Goal: Navigation & Orientation: Find specific page/section

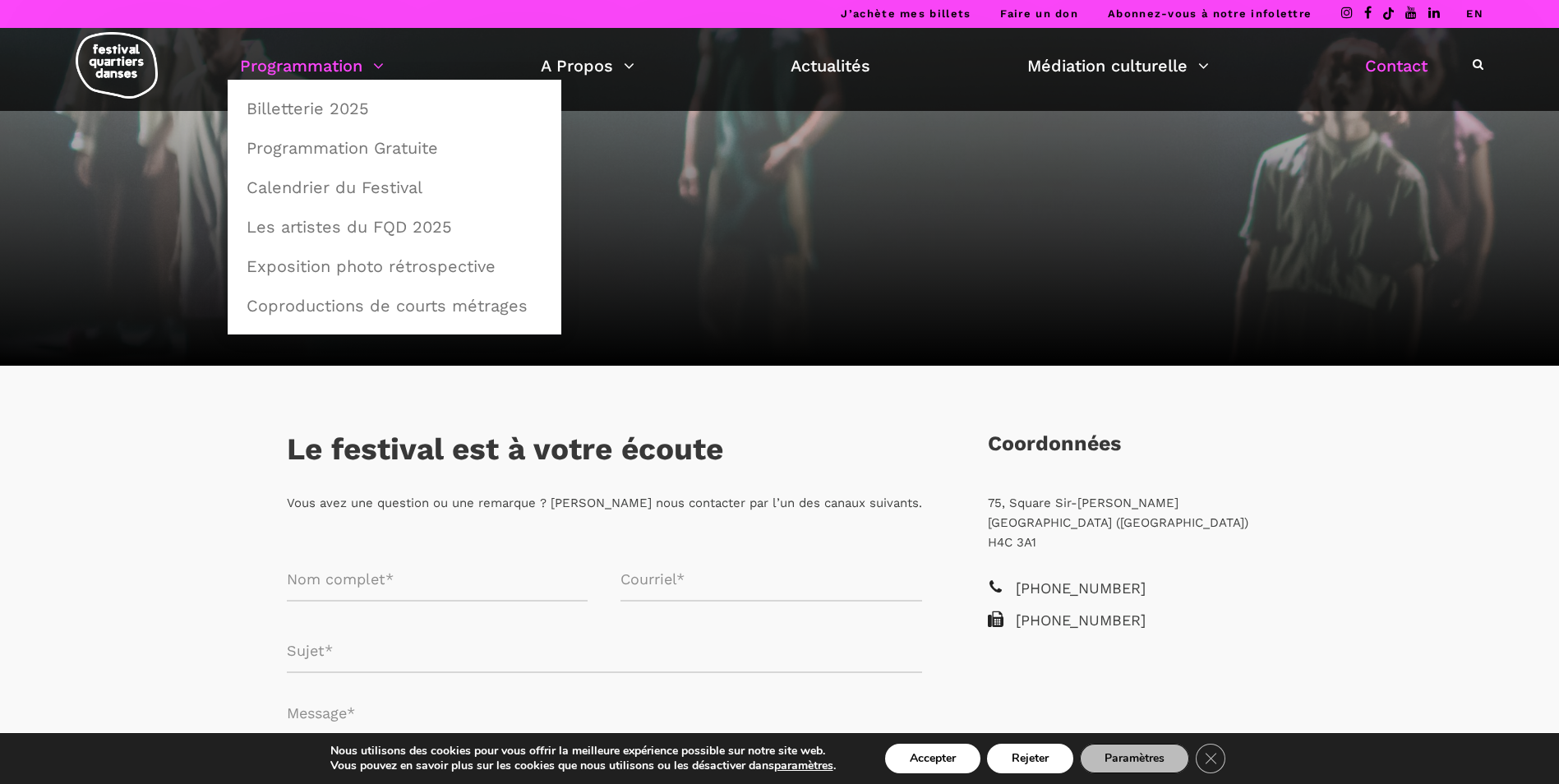
click at [372, 58] on link "Programmation" at bounding box center [311, 65] width 143 height 28
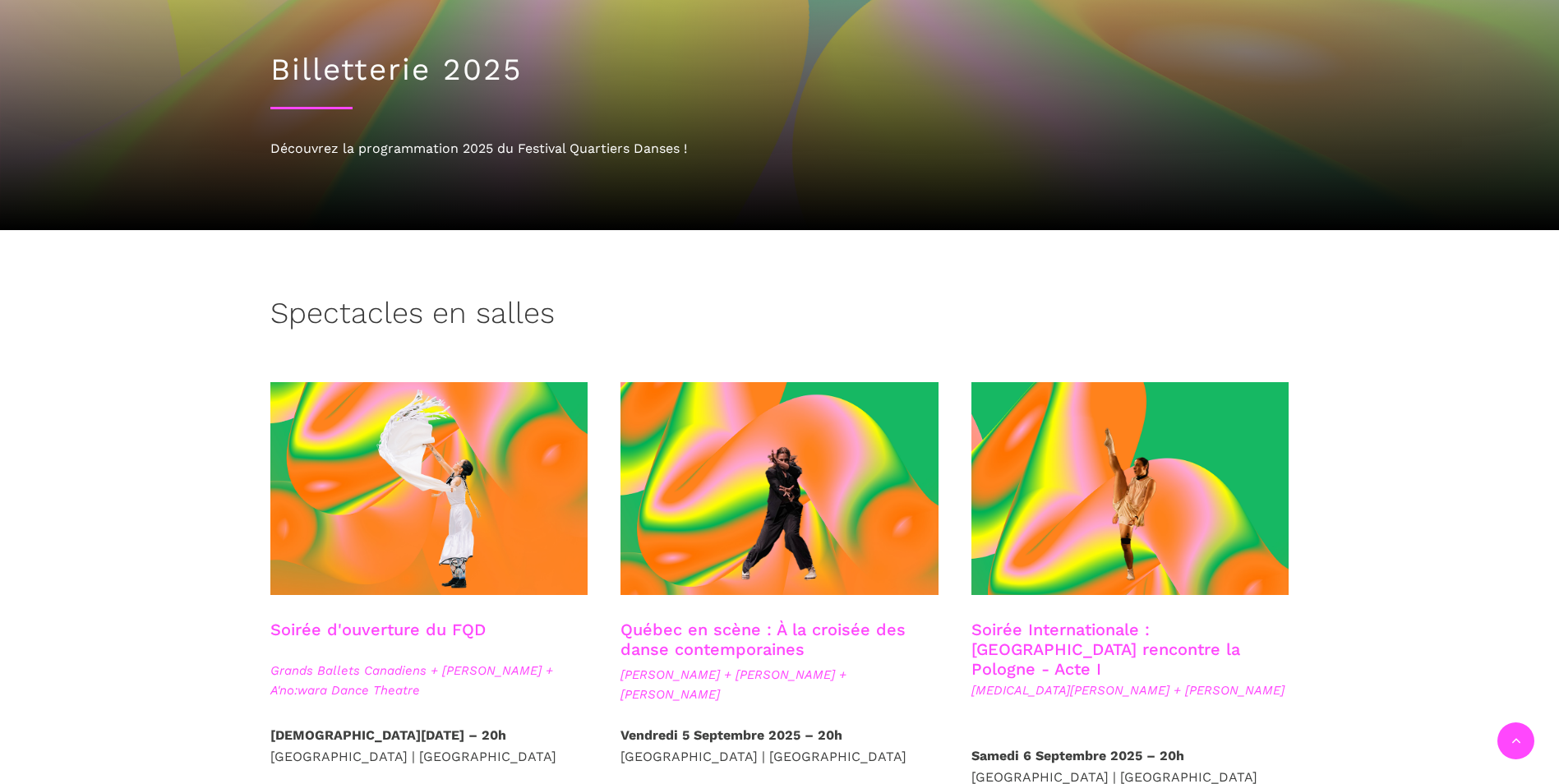
scroll to position [329, 0]
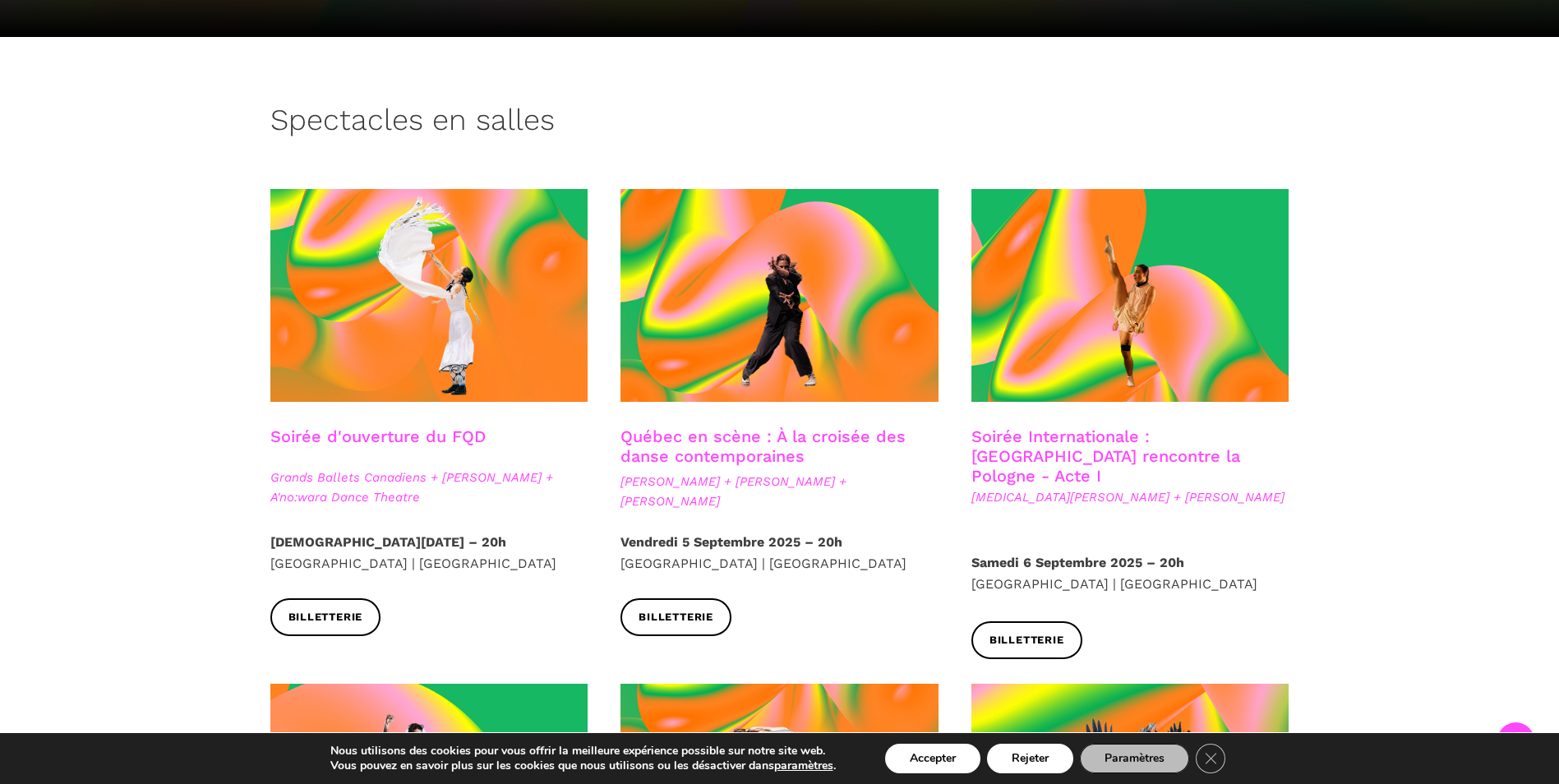
click at [375, 444] on link "Soirée d'ouverture du FQD" at bounding box center [378, 436] width 216 height 20
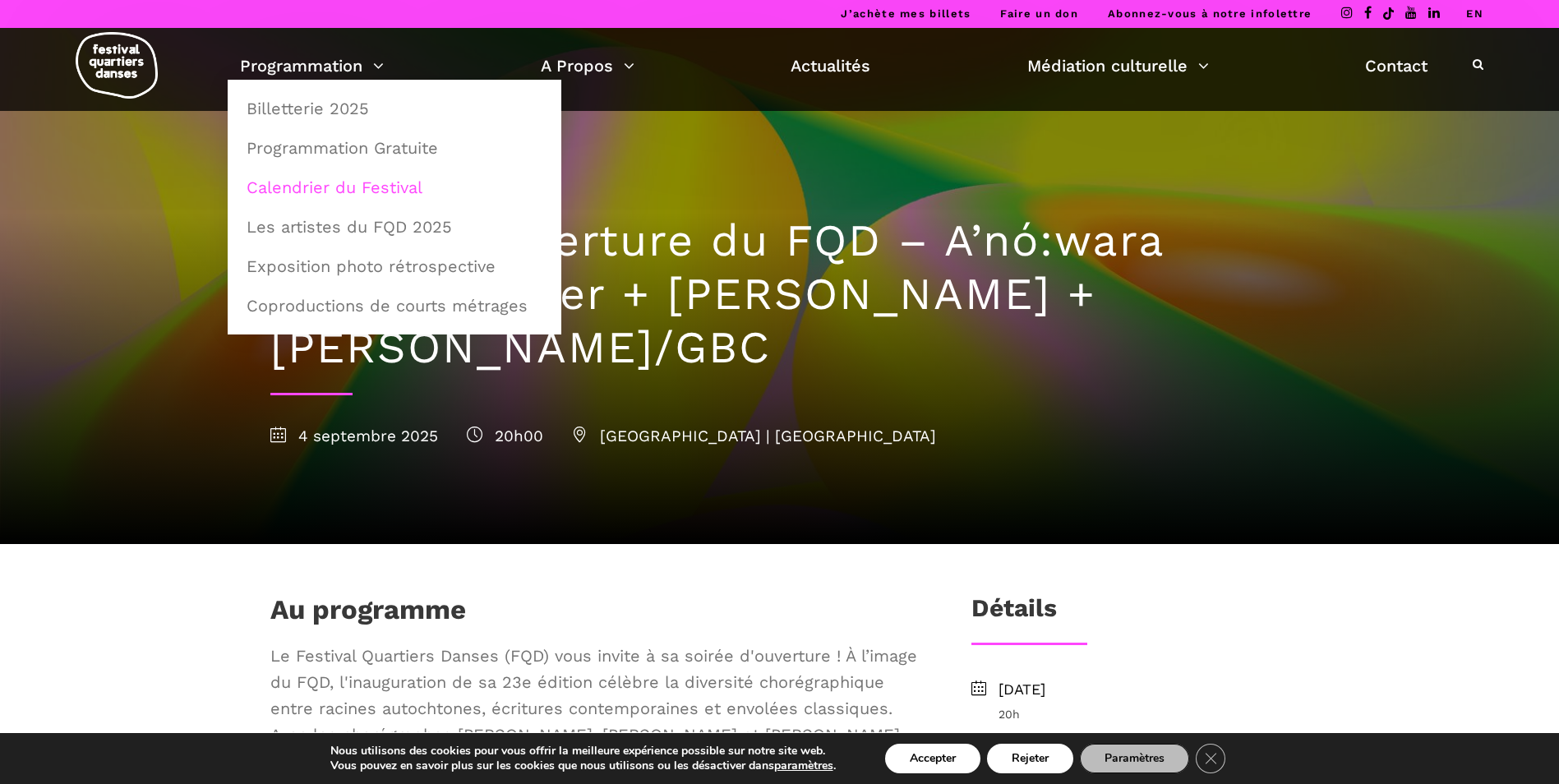
click at [321, 194] on link "Calendrier du Festival" at bounding box center [394, 187] width 315 height 38
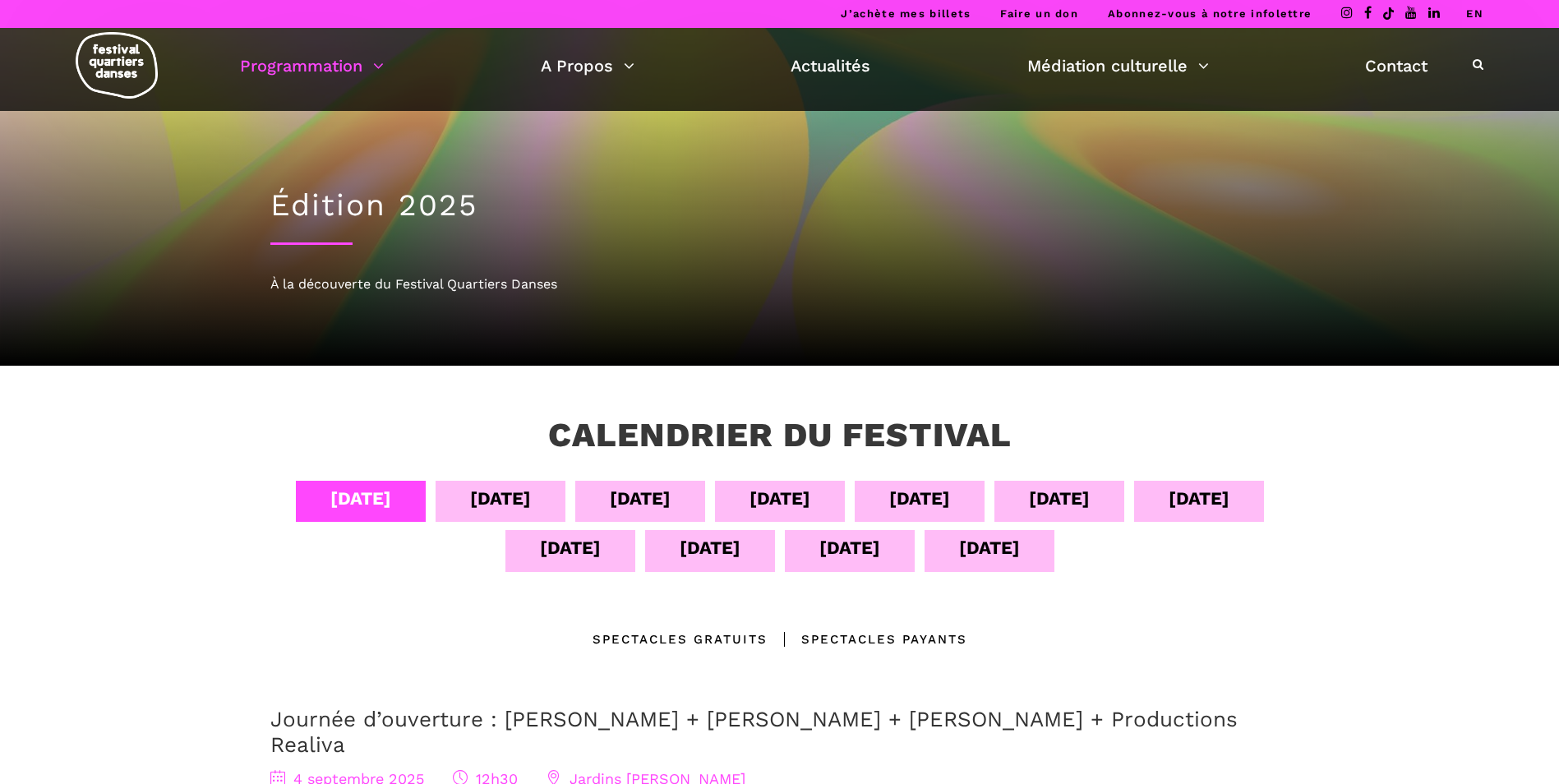
click at [502, 498] on div "[DATE]" at bounding box center [500, 498] width 61 height 28
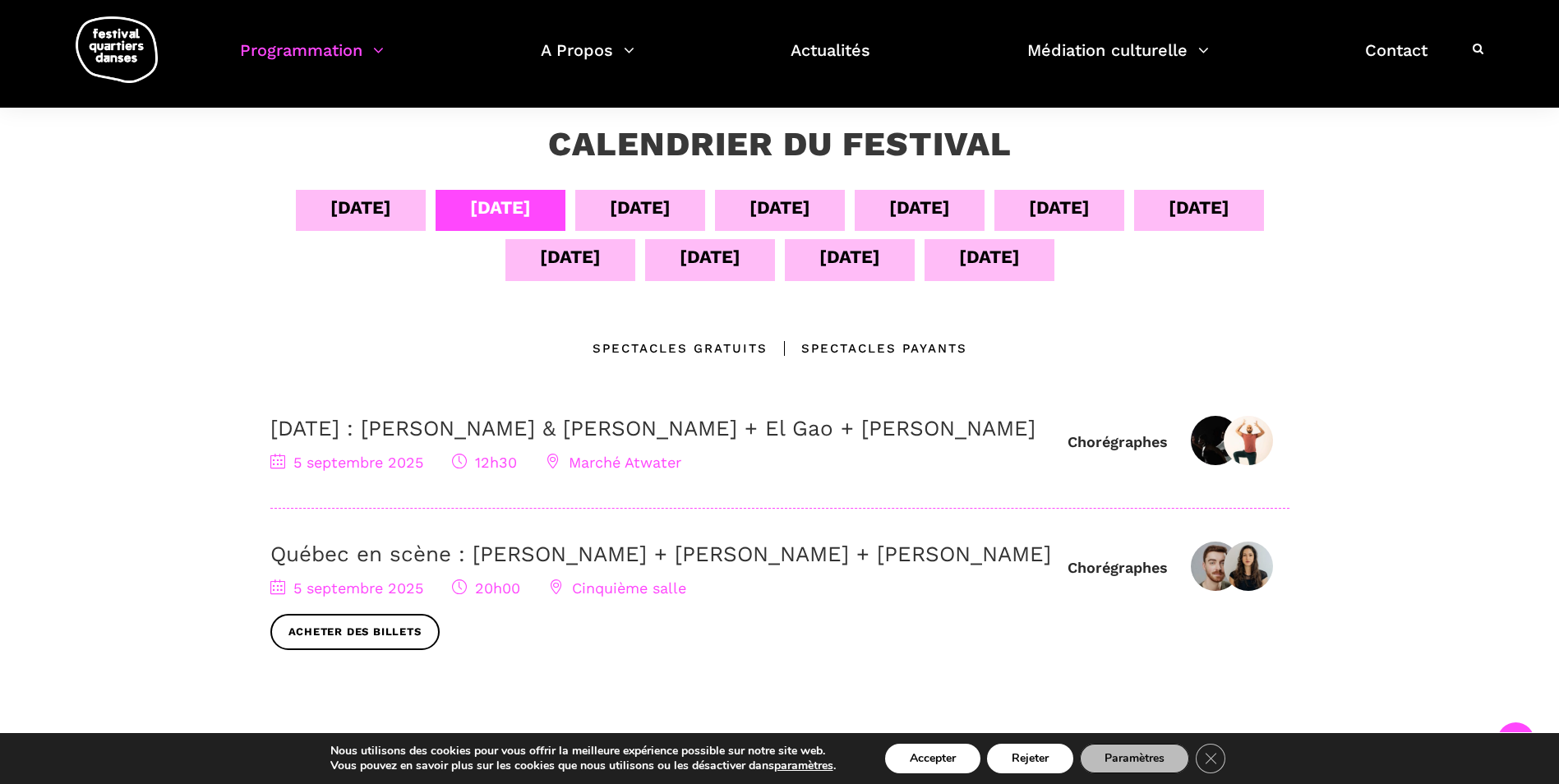
scroll to position [329, 0]
